Goal: Task Accomplishment & Management: Use online tool/utility

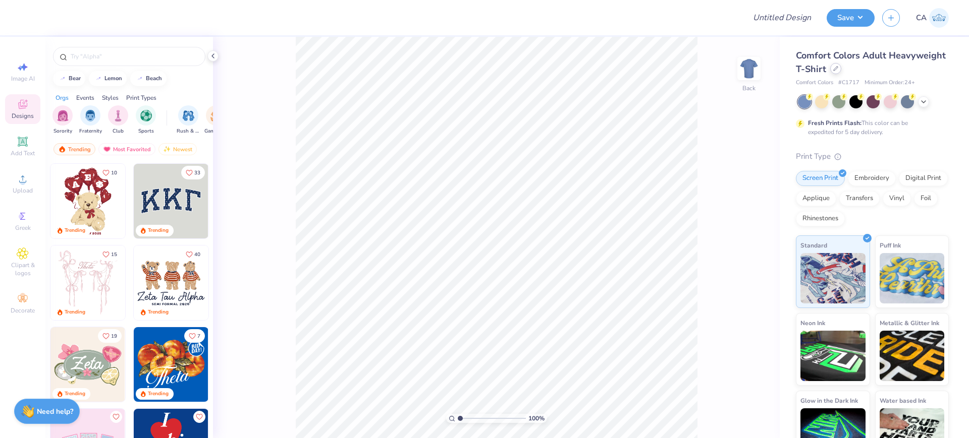
click at [841, 70] on div at bounding box center [835, 68] width 11 height 11
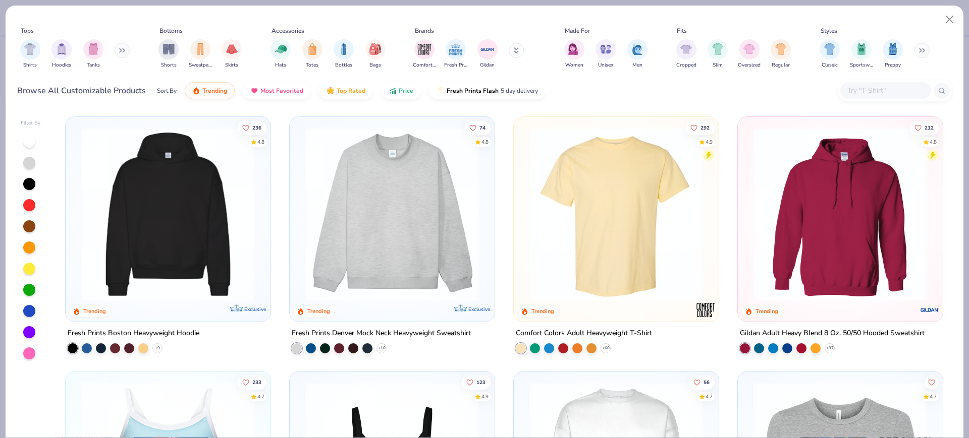
scroll to position [252, 0]
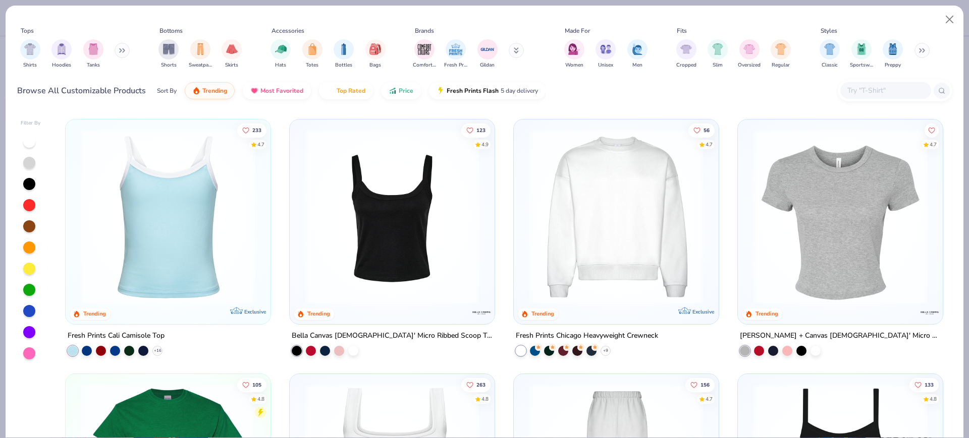
click at [159, 235] on img at bounding box center [168, 217] width 185 height 175
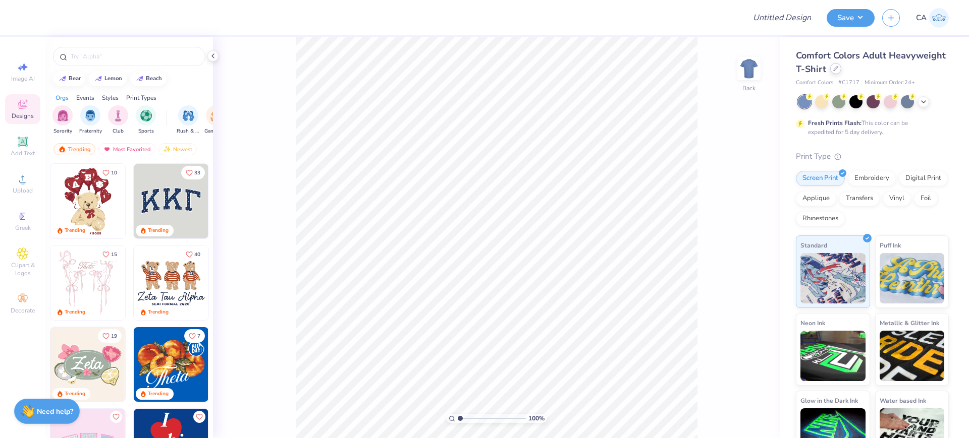
click at [895, 74] on div "Comfort Colors Adult Heavyweight T-Shirt" at bounding box center [872, 62] width 153 height 27
click at [841, 74] on div at bounding box center [835, 68] width 11 height 11
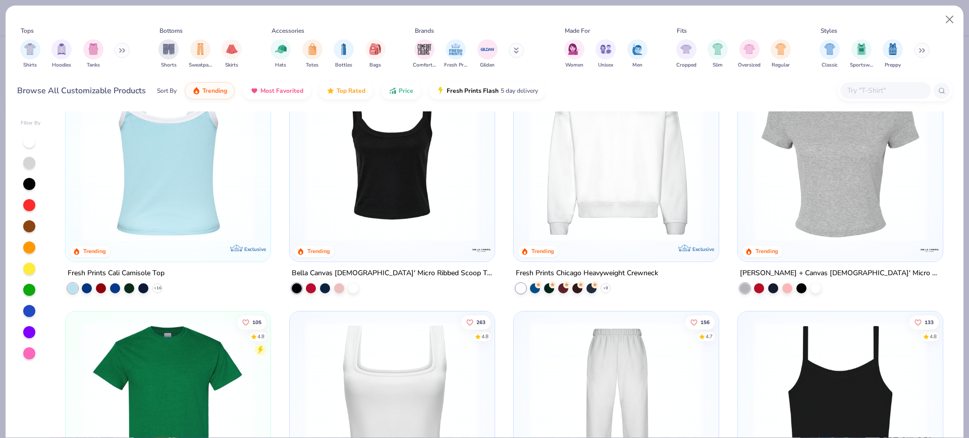
scroll to position [315, 0]
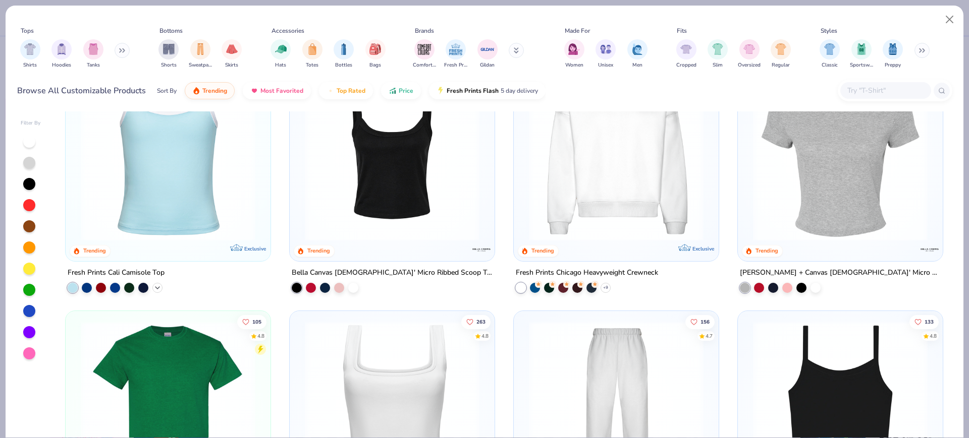
click at [157, 284] on div "+ 16" at bounding box center [157, 287] width 10 height 10
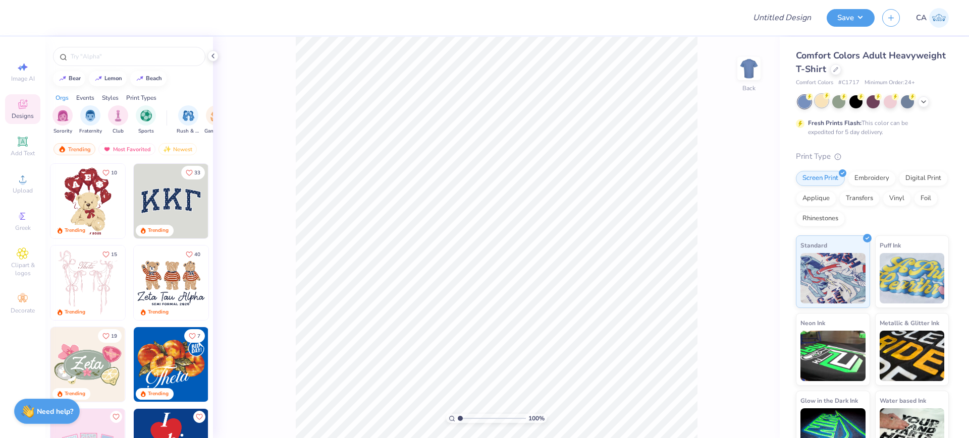
click at [815, 98] on div at bounding box center [821, 100] width 13 height 13
click at [841, 71] on div at bounding box center [835, 68] width 11 height 11
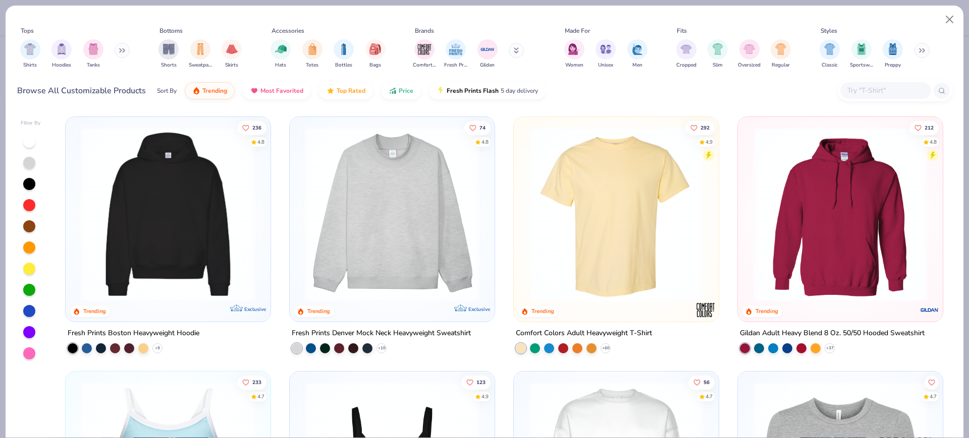
scroll to position [126, 0]
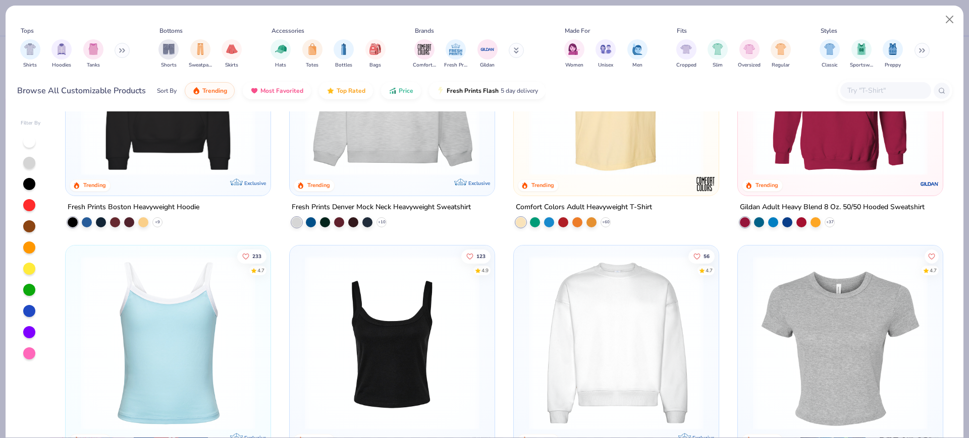
click at [183, 349] on div "236 4.8 Trending Exclusive Fresh Prints Boston Heavyweight Hoodie + 9 74 4.8 Tr…" at bounding box center [504, 274] width 896 height 326
click at [191, 330] on img at bounding box center [168, 343] width 185 height 175
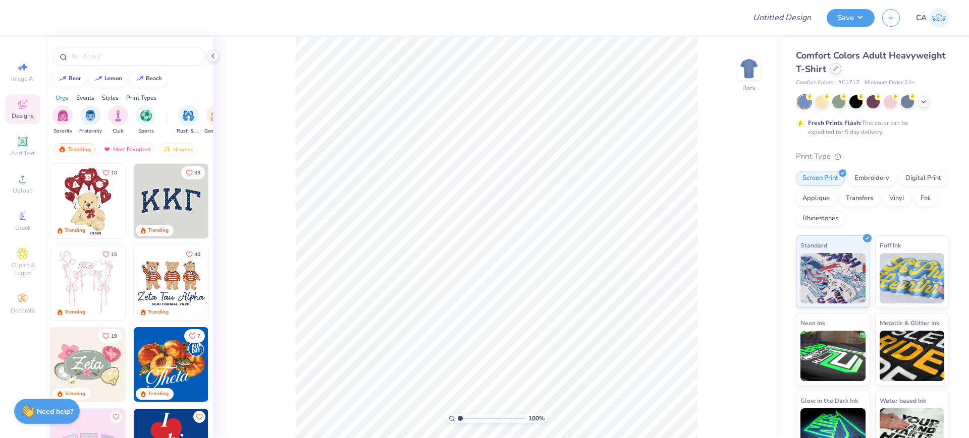
click at [891, 74] on div "Comfort Colors Adult Heavyweight T-Shirt" at bounding box center [872, 62] width 153 height 27
click at [841, 71] on div at bounding box center [835, 68] width 11 height 11
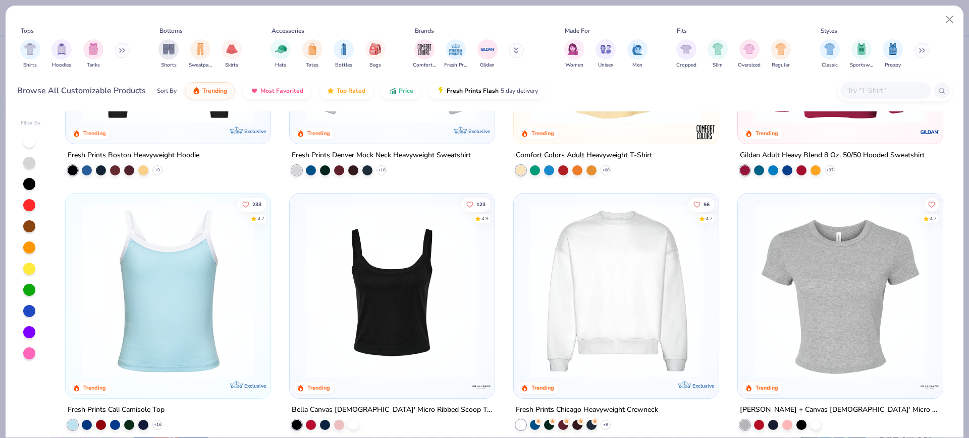
scroll to position [189, 0]
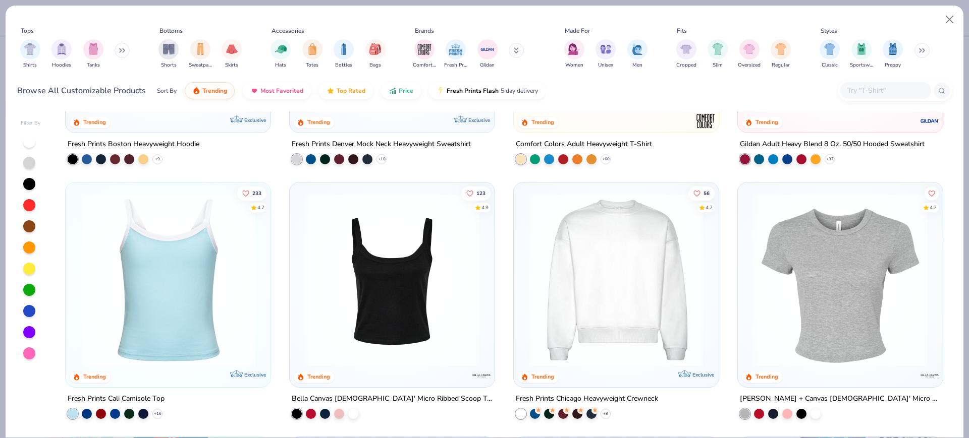
click at [177, 292] on img at bounding box center [168, 280] width 185 height 175
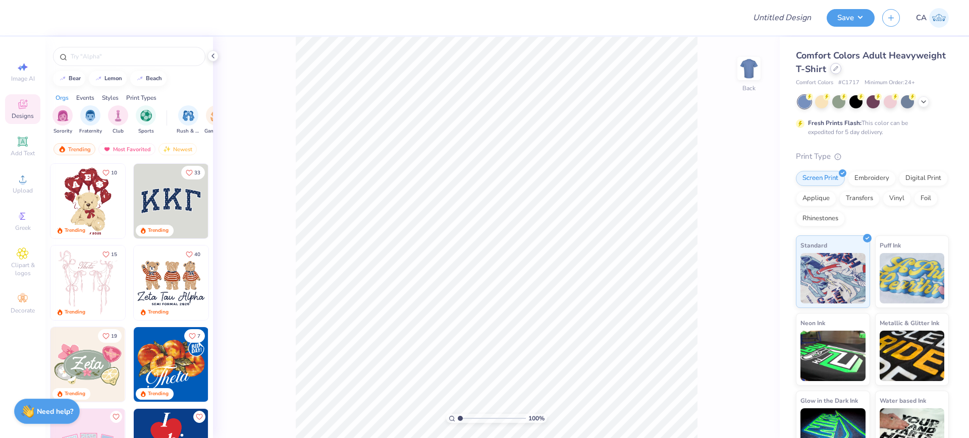
click at [841, 71] on div at bounding box center [835, 68] width 11 height 11
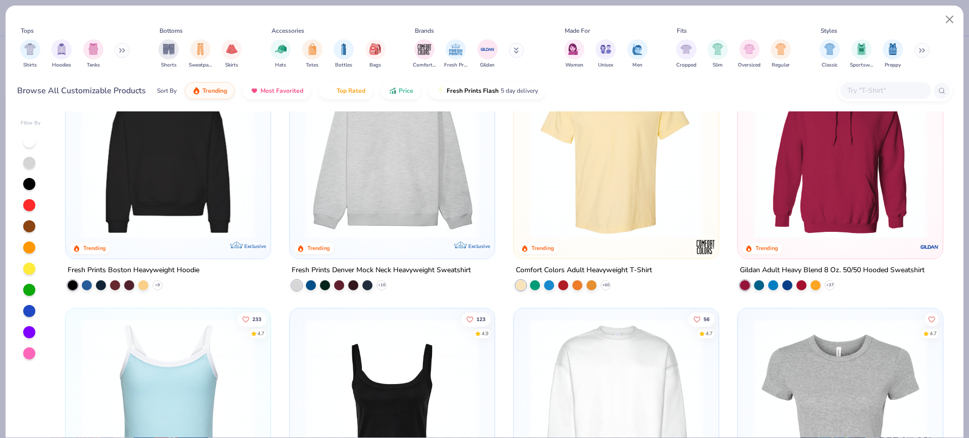
scroll to position [252, 0]
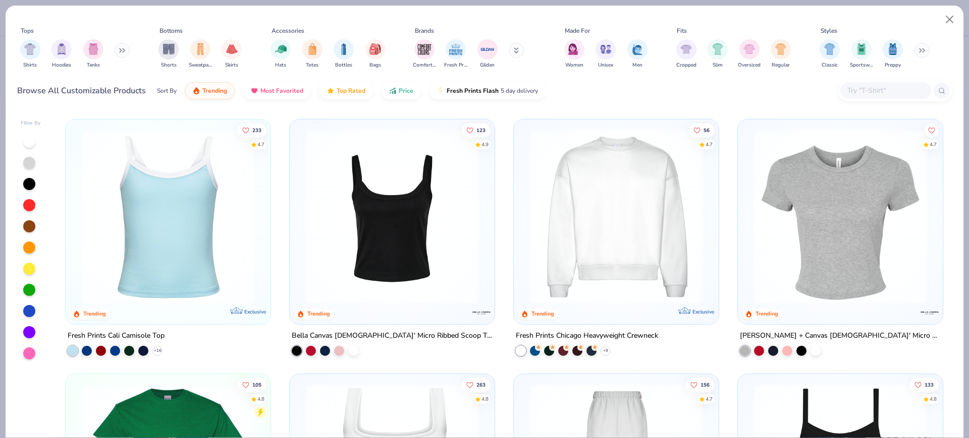
click at [143, 231] on img at bounding box center [168, 217] width 185 height 175
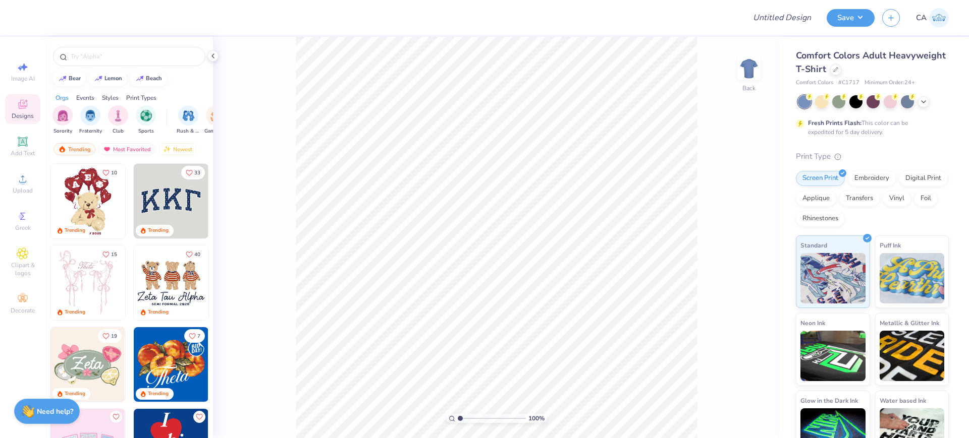
click at [886, 66] on div "Comfort Colors Adult Heavyweight T-Shirt" at bounding box center [872, 62] width 153 height 27
click at [838, 67] on icon at bounding box center [835, 68] width 5 height 5
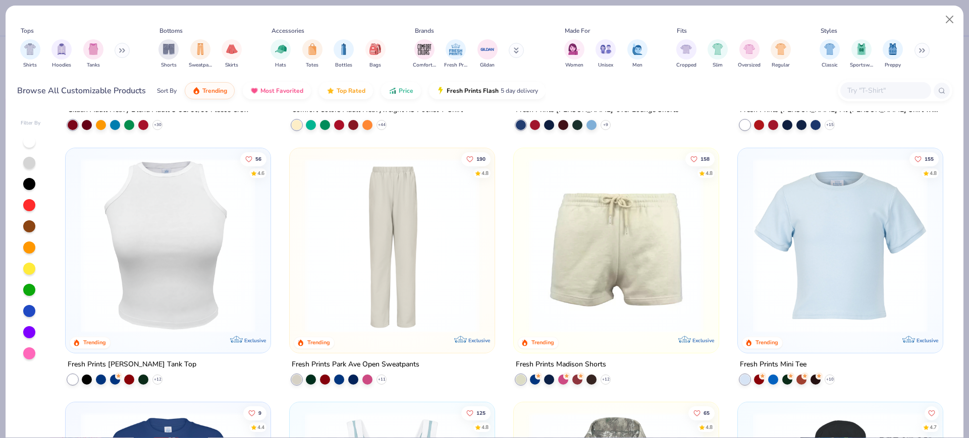
scroll to position [1513, 0]
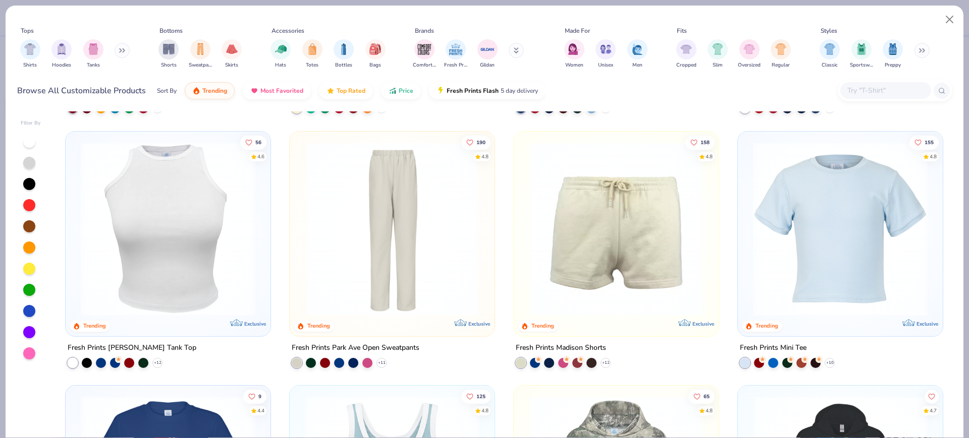
click at [386, 266] on img at bounding box center [392, 228] width 185 height 175
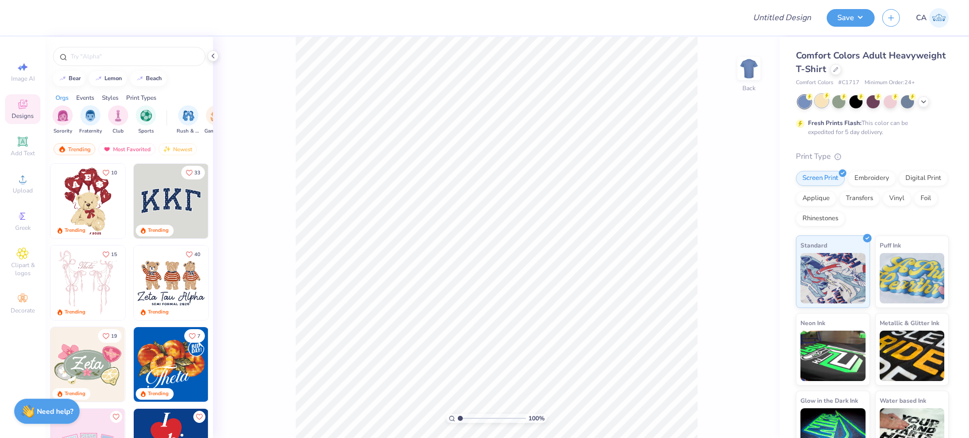
click at [820, 105] on div at bounding box center [821, 100] width 13 height 13
click at [923, 102] on icon at bounding box center [923, 101] width 8 height 8
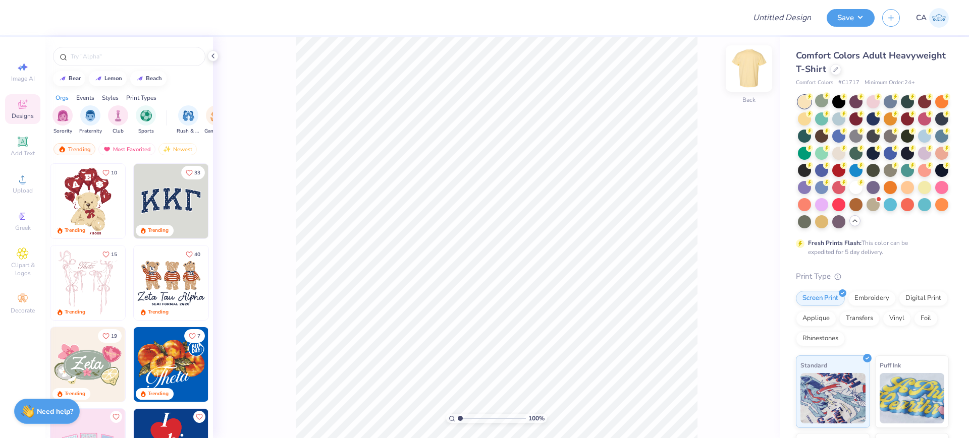
click at [748, 67] on img at bounding box center [748, 68] width 40 height 40
click at [753, 72] on img at bounding box center [748, 68] width 40 height 40
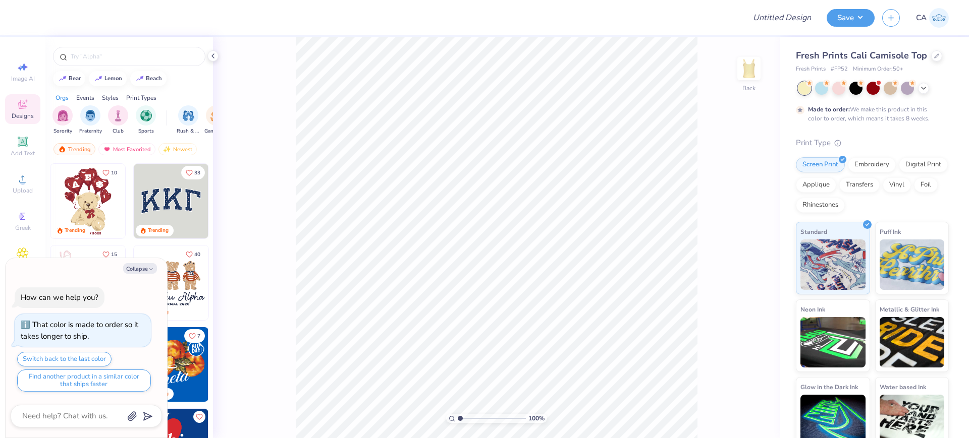
type textarea "x"
click at [838, 74] on span "# FP52" at bounding box center [838, 69] width 17 height 9
copy span "FP52"
click at [25, 192] on span "Upload" at bounding box center [23, 191] width 20 height 8
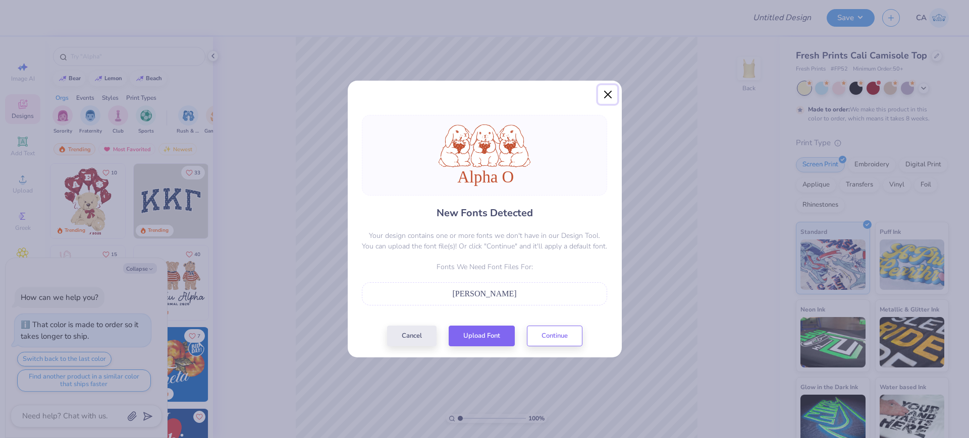
click at [601, 96] on button "Close" at bounding box center [607, 94] width 19 height 19
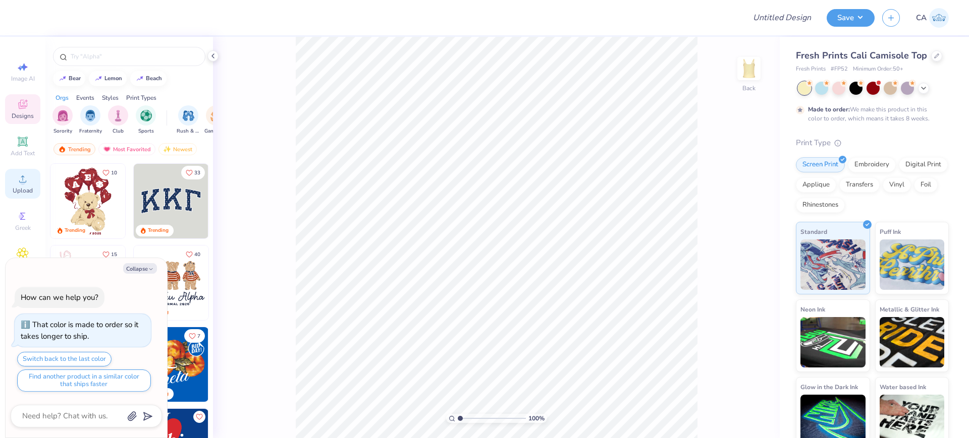
click at [18, 191] on span "Upload" at bounding box center [23, 191] width 20 height 8
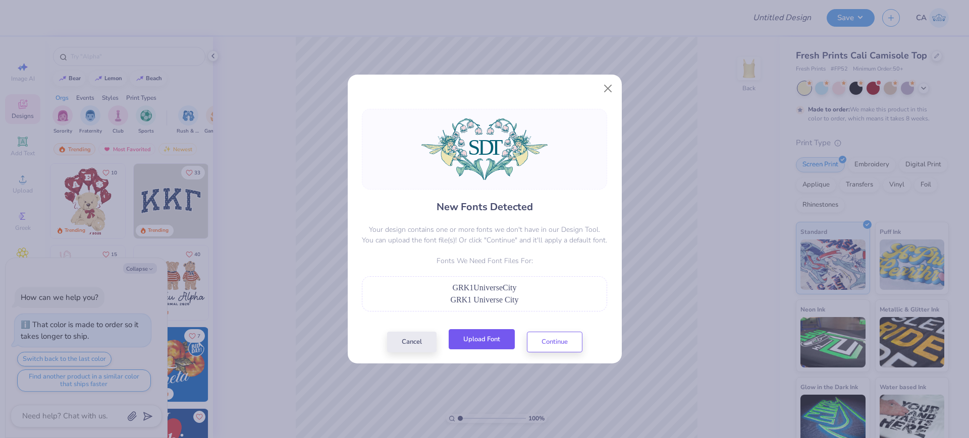
click at [470, 334] on button "Upload Font" at bounding box center [481, 339] width 66 height 21
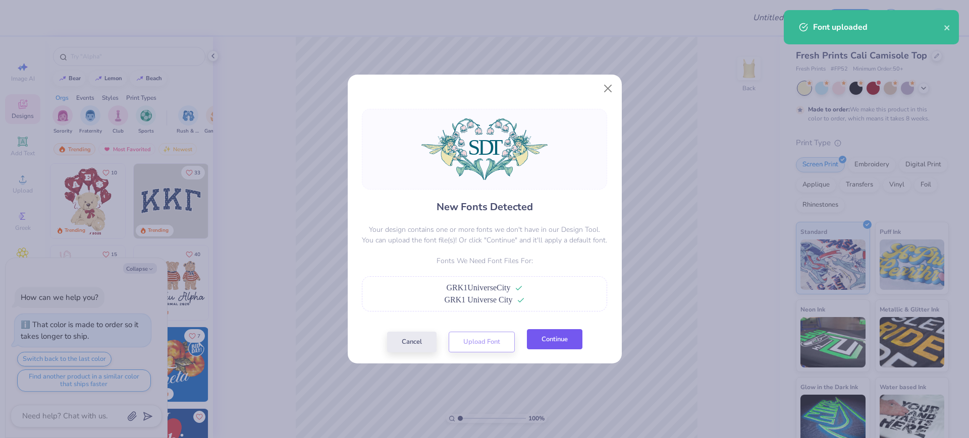
click at [564, 339] on button "Continue" at bounding box center [554, 339] width 55 height 21
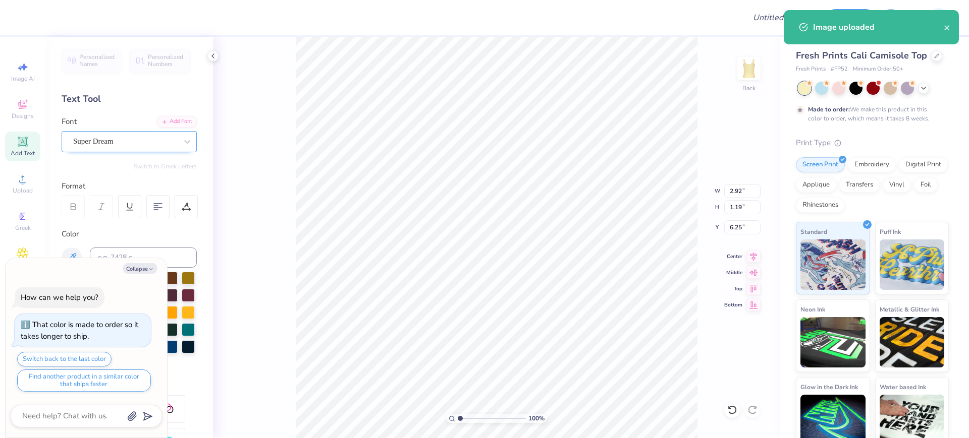
click at [115, 139] on div "Super Dream" at bounding box center [125, 142] width 106 height 16
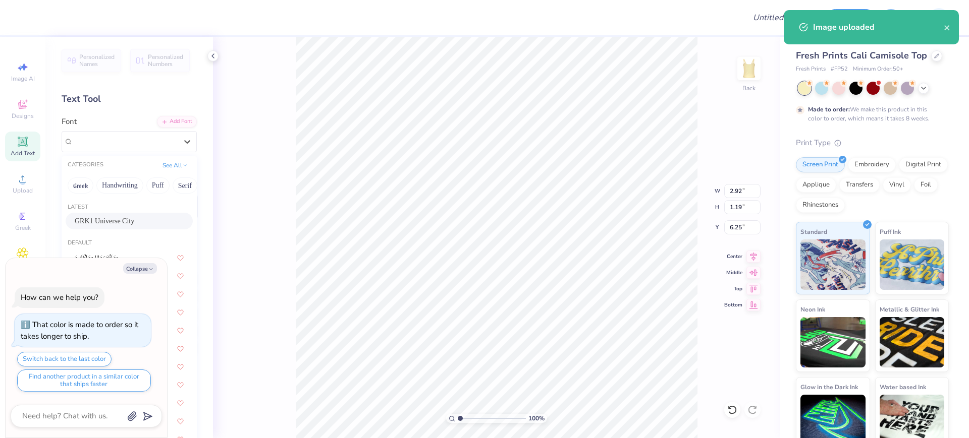
click at [109, 219] on span "GRK1 Universe City" at bounding box center [105, 221] width 60 height 11
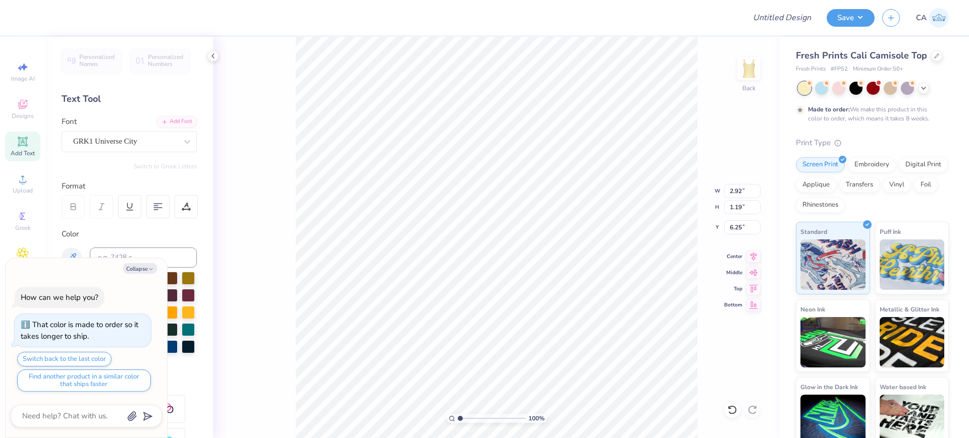
type textarea "x"
type input "2.32"
type input "1.31"
type input "6.30"
click at [749, 257] on icon at bounding box center [753, 255] width 14 height 12
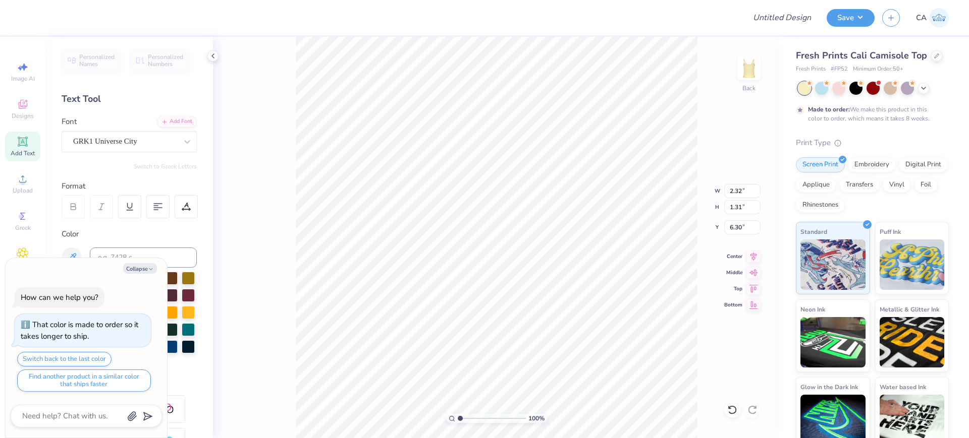
type textarea "x"
type input "6.14"
type textarea "x"
type input "6.25"
type textarea "x"
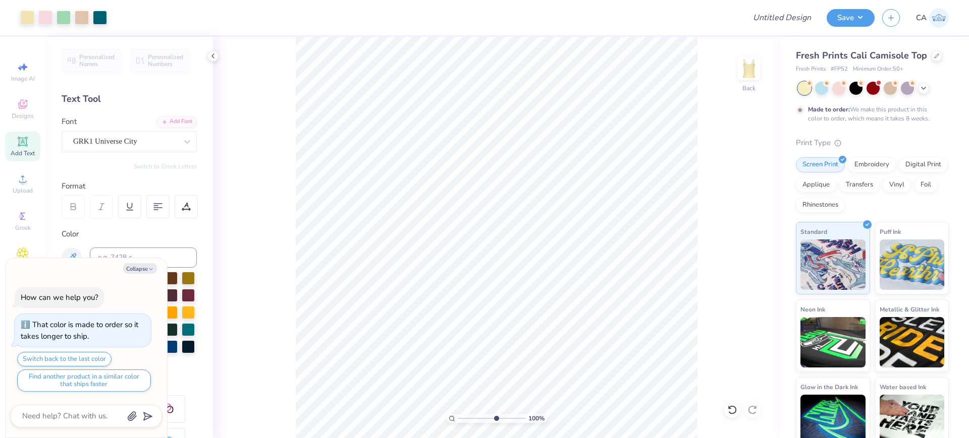
type input "6.25"
click at [495, 416] on input "range" at bounding box center [492, 418] width 68 height 9
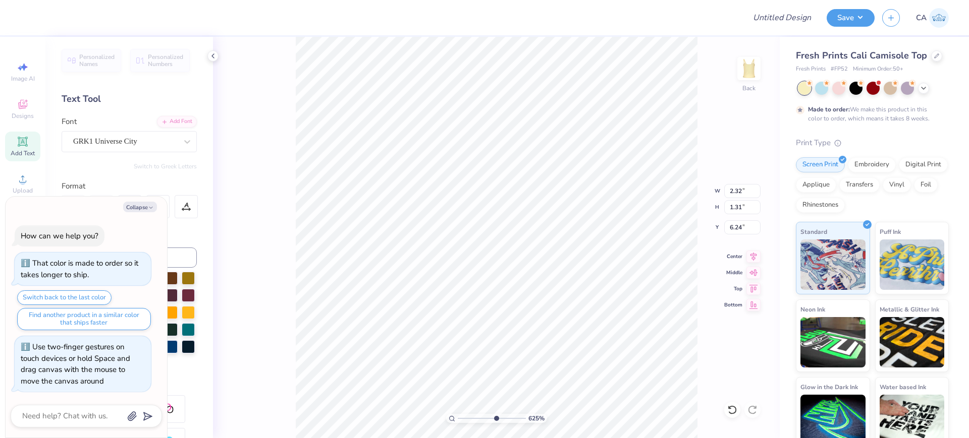
type textarea "x"
type input "6.18"
type textarea "x"
type input "9.19"
type input "4.48"
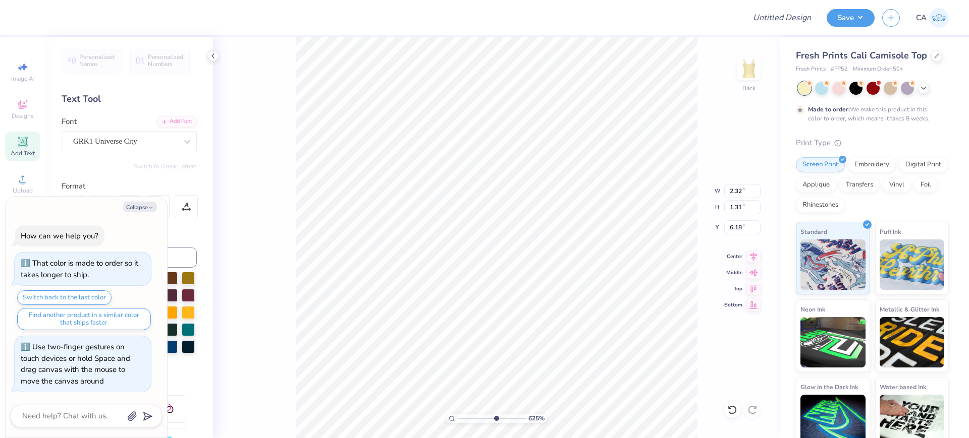
type input "4.76"
click at [469, 423] on div "625 %" at bounding box center [497, 238] width 402 height 402
type textarea "x"
drag, startPoint x: 470, startPoint y: 417, endPoint x: 451, endPoint y: 417, distance: 18.7
type input "1"
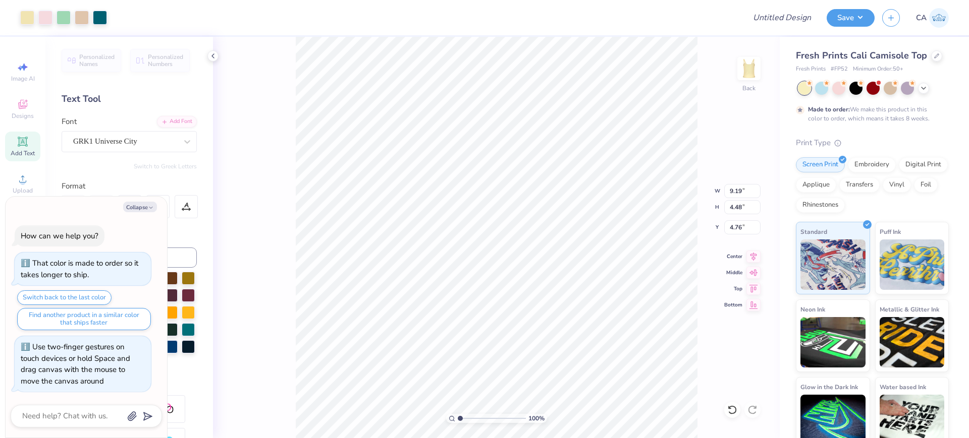
click at [458, 417] on input "range" at bounding box center [492, 418] width 68 height 9
type textarea "x"
click at [737, 194] on input "9.19" at bounding box center [742, 191] width 36 height 14
type input "5"
type textarea "x"
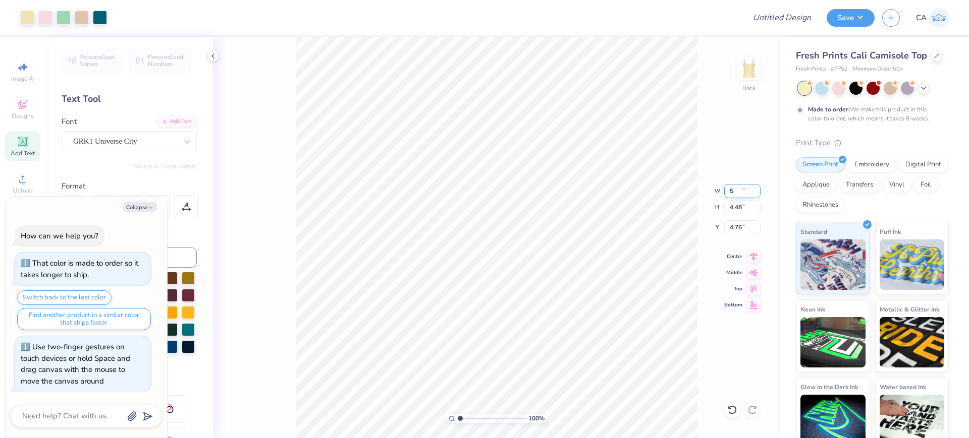
type input "5.00"
type input "2.44"
click at [744, 232] on input "5.78" at bounding box center [742, 227] width 36 height 14
type input "2"
type textarea "x"
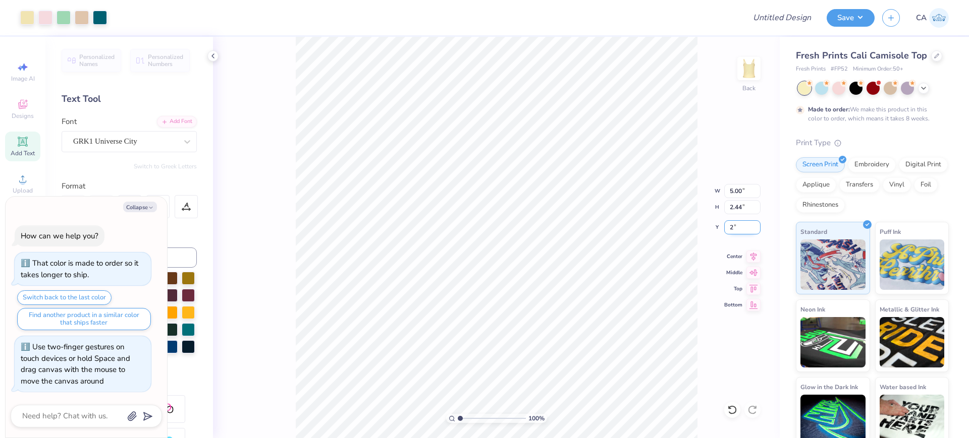
type input "2.00"
type textarea "x"
click at [788, 22] on input "Design Title" at bounding box center [769, 18] width 99 height 20
paste input "FPS239414"
type input "FPS239414"
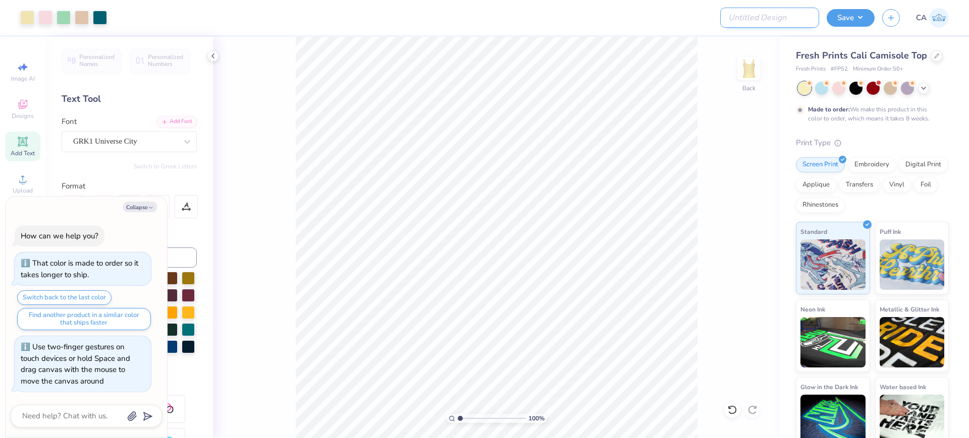
type textarea "x"
type input "FPS239414"
click at [837, 22] on button "Save" at bounding box center [850, 17] width 48 height 18
type textarea "x"
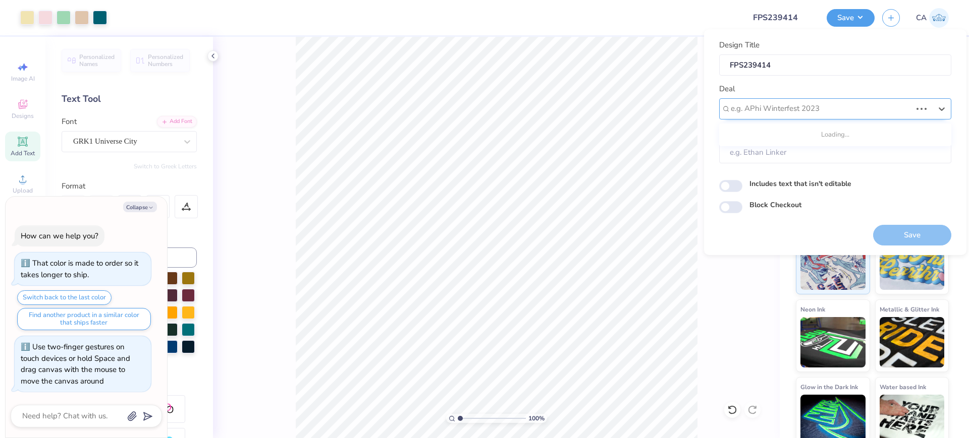
click at [802, 106] on div at bounding box center [820, 109] width 181 height 14
click at [803, 134] on div "Design Tool Gallery" at bounding box center [835, 136] width 224 height 17
type input "design tool gall"
type textarea "x"
type input "Design Tool Gallery User"
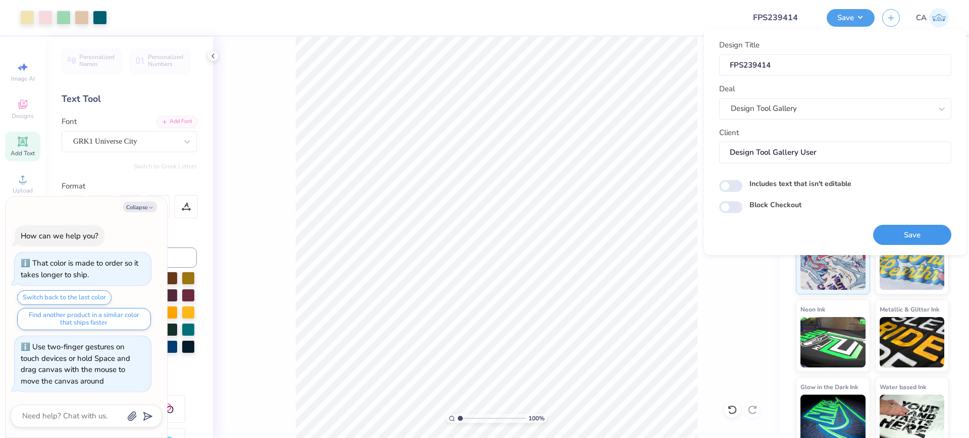
click at [899, 235] on button "Save" at bounding box center [912, 235] width 78 height 21
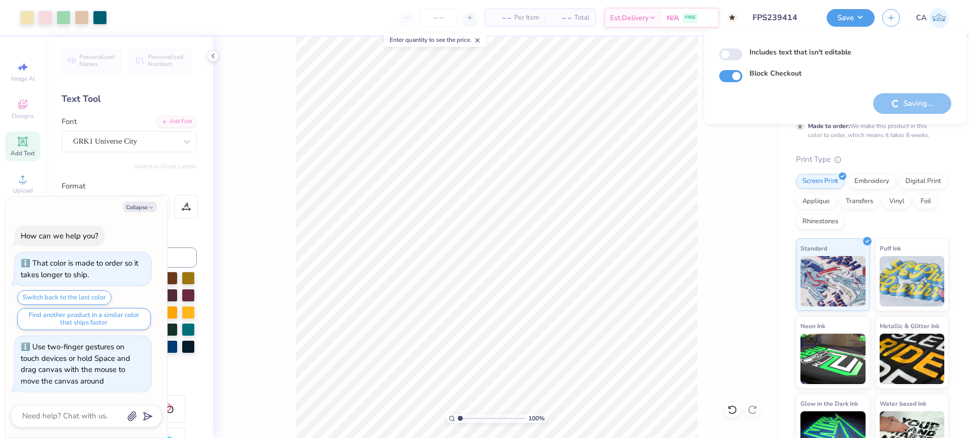
type textarea "x"
checkbox input "true"
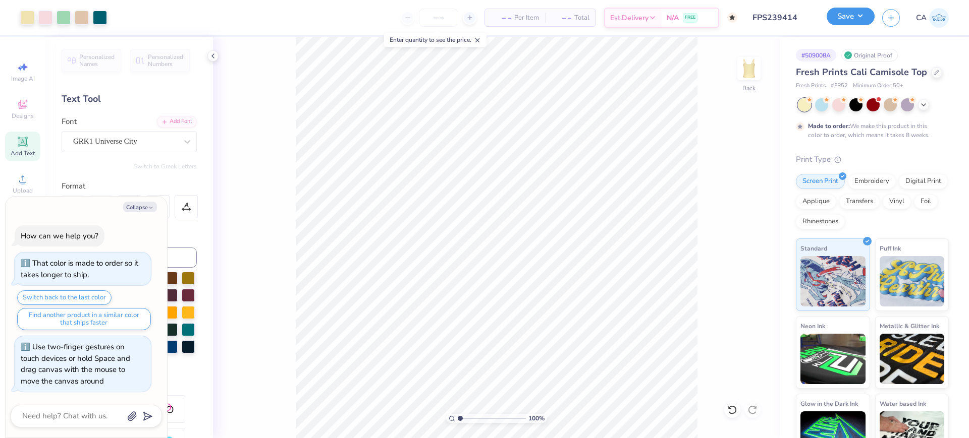
click at [847, 12] on button "Save" at bounding box center [850, 17] width 48 height 18
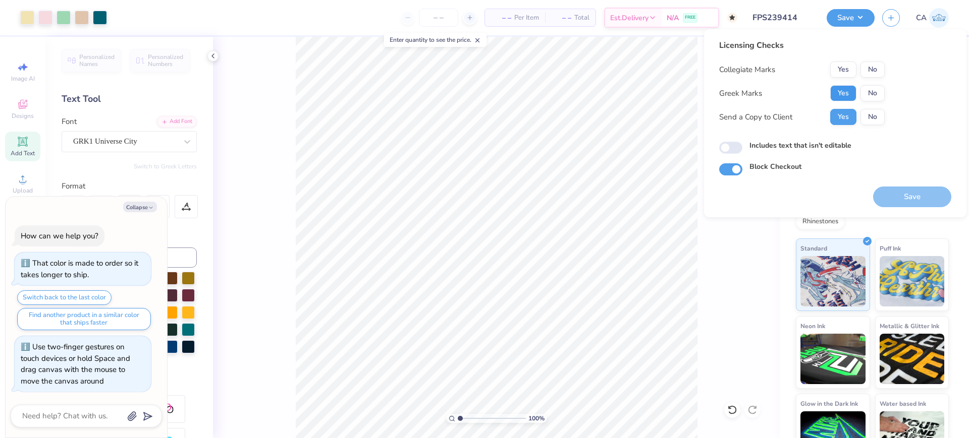
click at [841, 94] on button "Yes" at bounding box center [843, 93] width 26 height 16
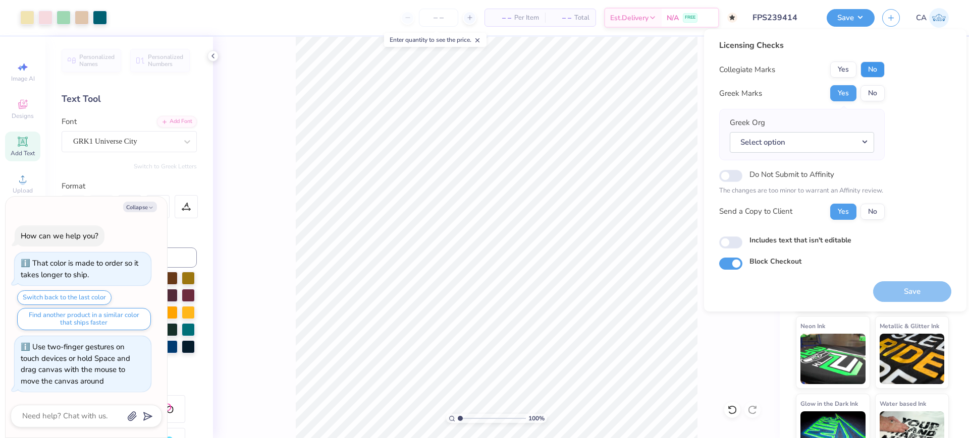
click at [879, 68] on button "No" at bounding box center [872, 70] width 24 height 16
click at [860, 134] on button "Select option" at bounding box center [801, 142] width 144 height 21
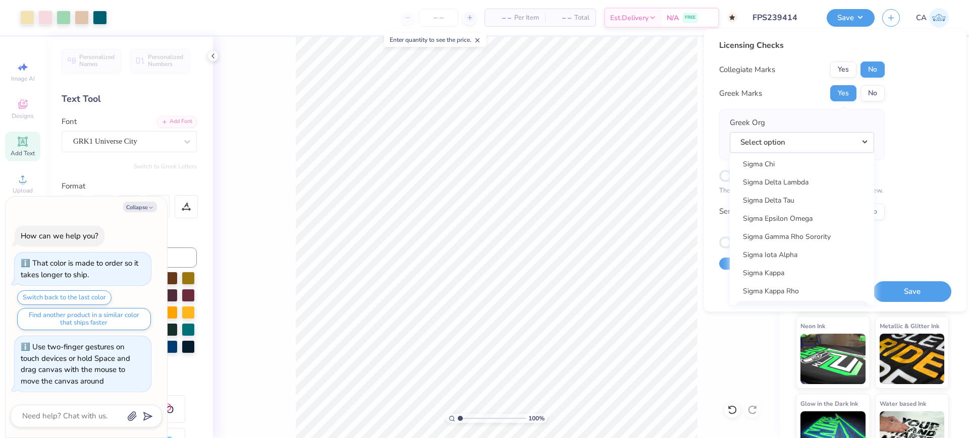
scroll to position [6427, 0]
click at [811, 268] on link "Sigma Delta Tau" at bounding box center [801, 276] width 136 height 17
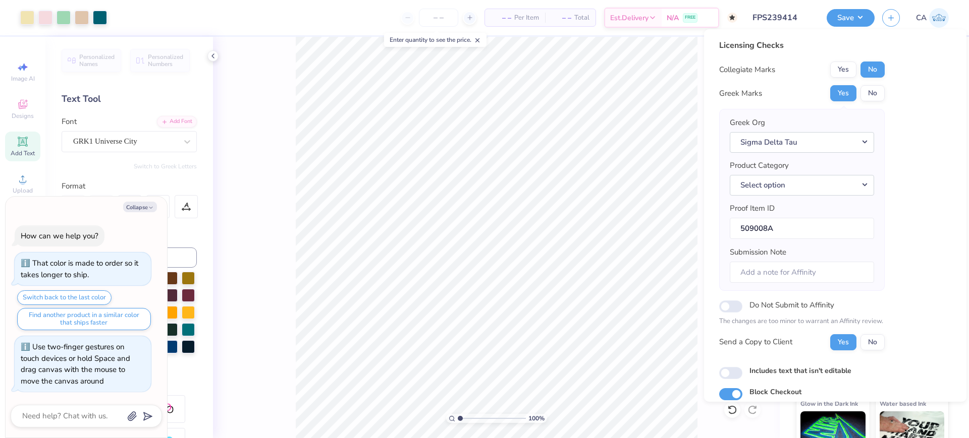
scroll to position [40, 0]
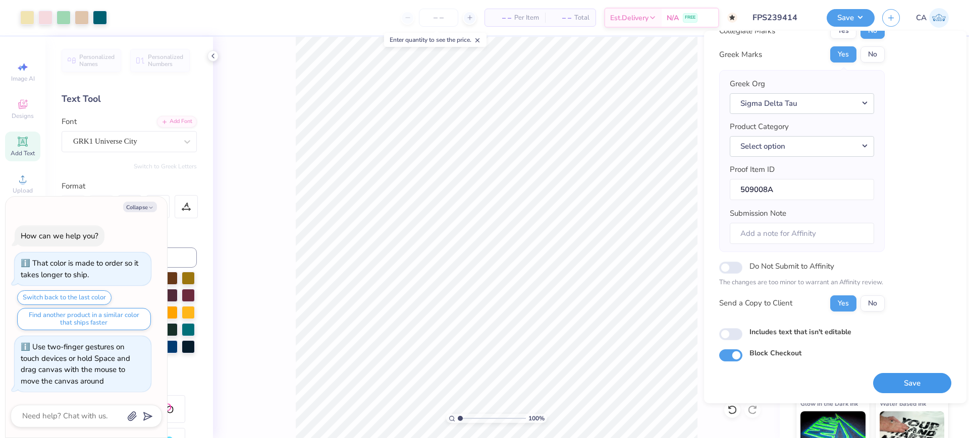
click at [885, 375] on button "Save" at bounding box center [912, 383] width 78 height 21
click at [814, 144] on button "Select option" at bounding box center [801, 146] width 144 height 21
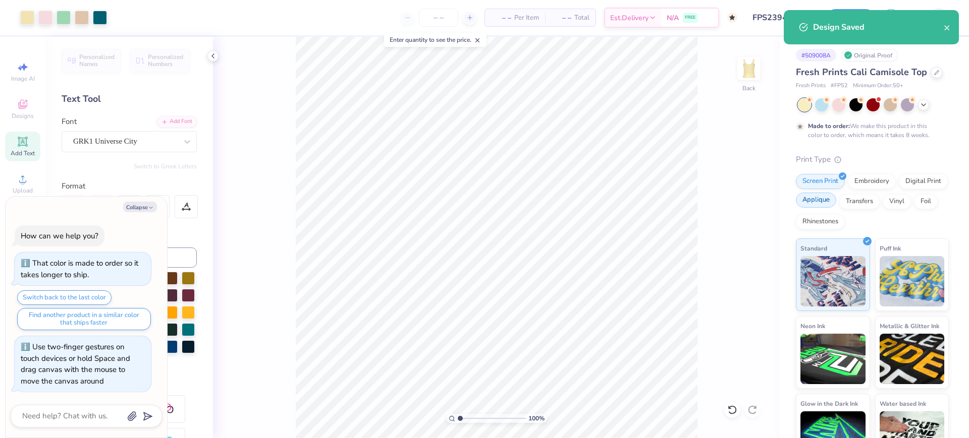
scroll to position [0, 0]
click at [949, 28] on icon "close" at bounding box center [946, 28] width 7 height 8
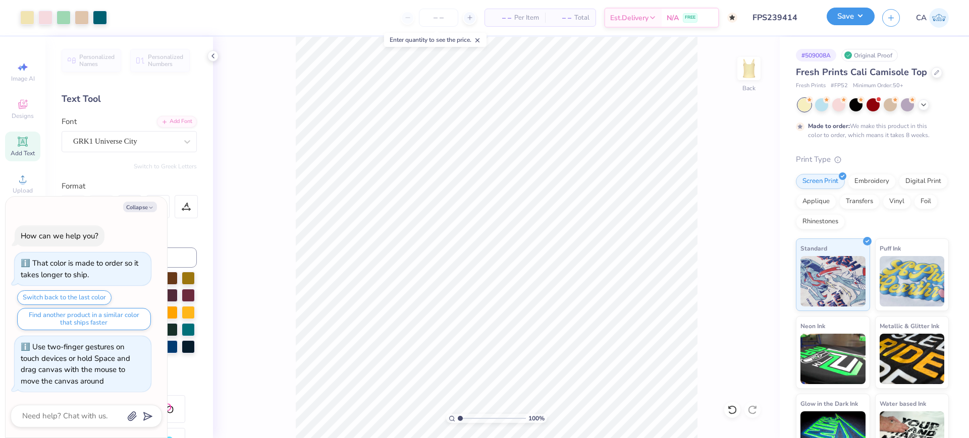
click at [856, 14] on button "Save" at bounding box center [850, 17] width 48 height 18
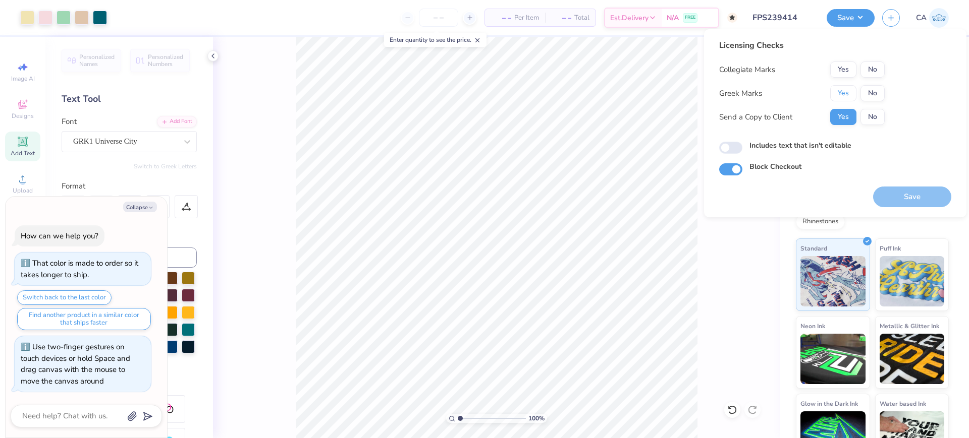
click at [846, 94] on button "Yes" at bounding box center [843, 93] width 26 height 16
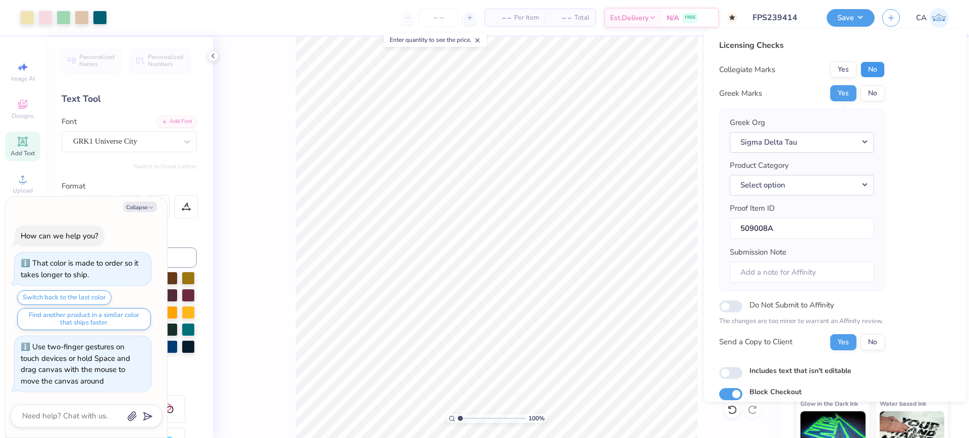
click at [867, 71] on button "No" at bounding box center [872, 70] width 24 height 16
drag, startPoint x: 848, startPoint y: 186, endPoint x: 860, endPoint y: 193, distance: 14.3
click at [848, 187] on button "Select option" at bounding box center [801, 185] width 144 height 21
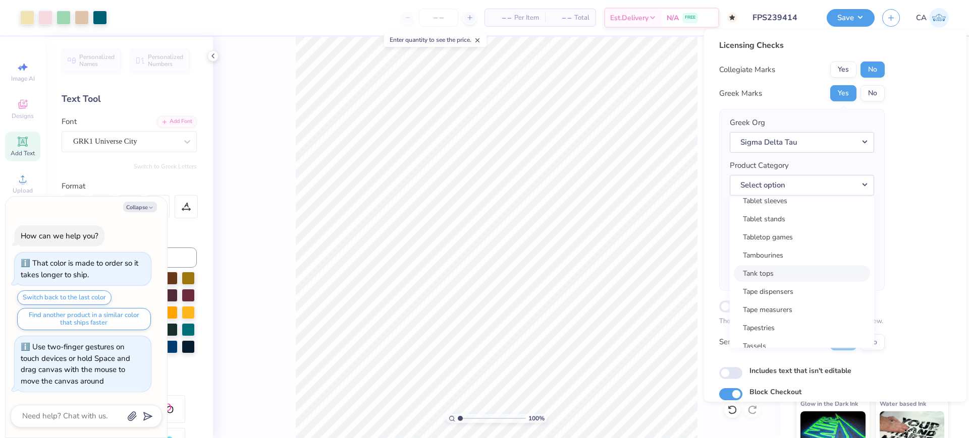
click at [794, 275] on link "Tank tops" at bounding box center [801, 273] width 136 height 17
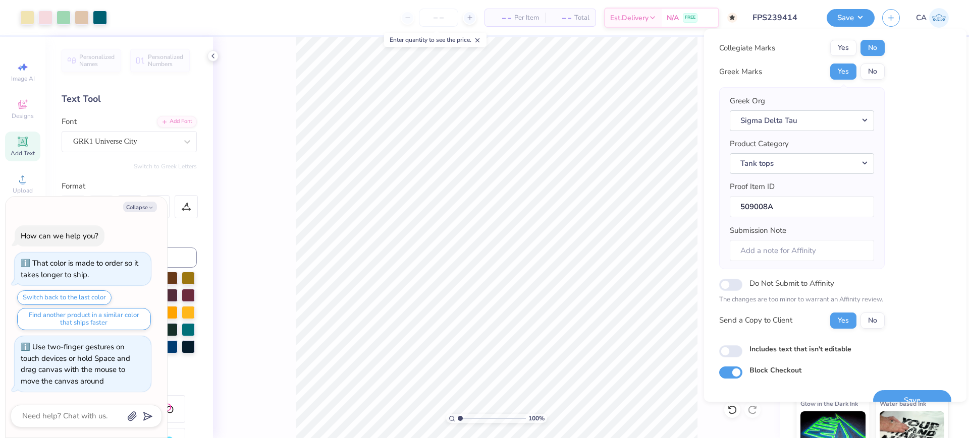
scroll to position [40, 0]
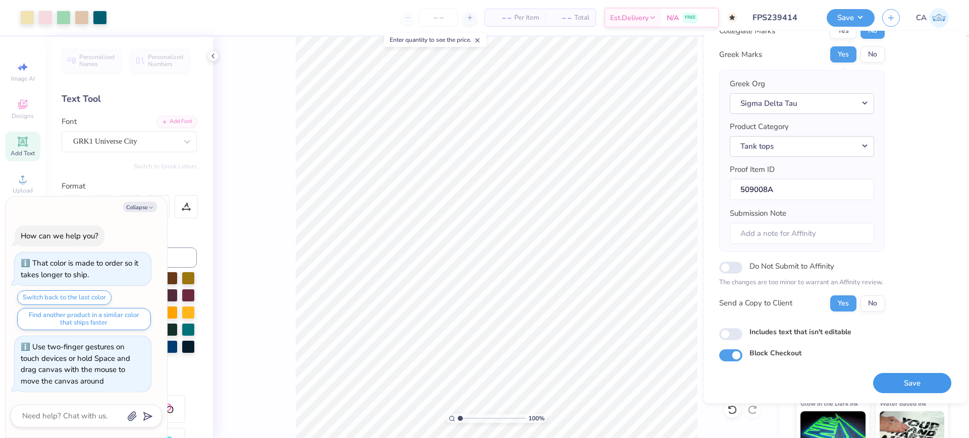
click at [907, 374] on button "Save" at bounding box center [912, 383] width 78 height 21
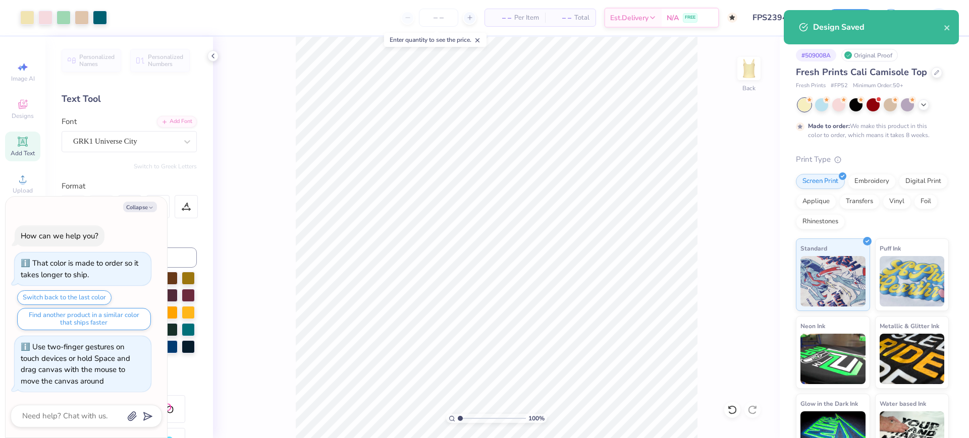
type textarea "x"
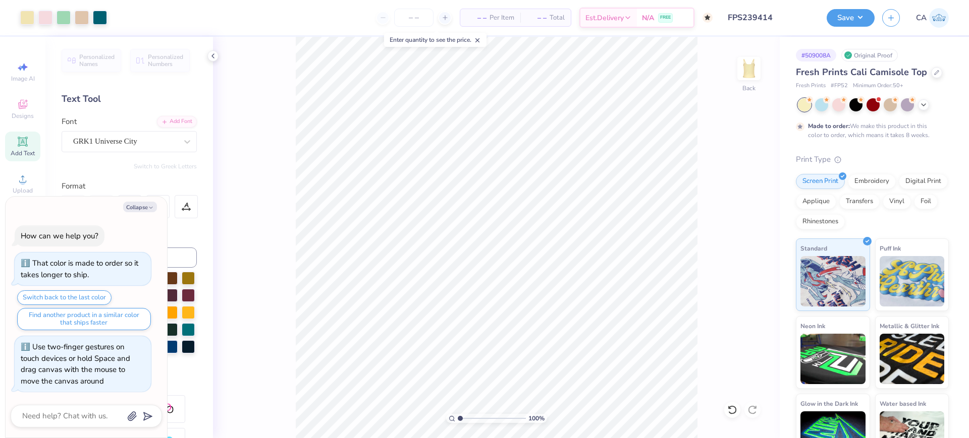
click at [755, 19] on input "FPS239414" at bounding box center [769, 18] width 99 height 20
